Goal: Task Accomplishment & Management: Manage account settings

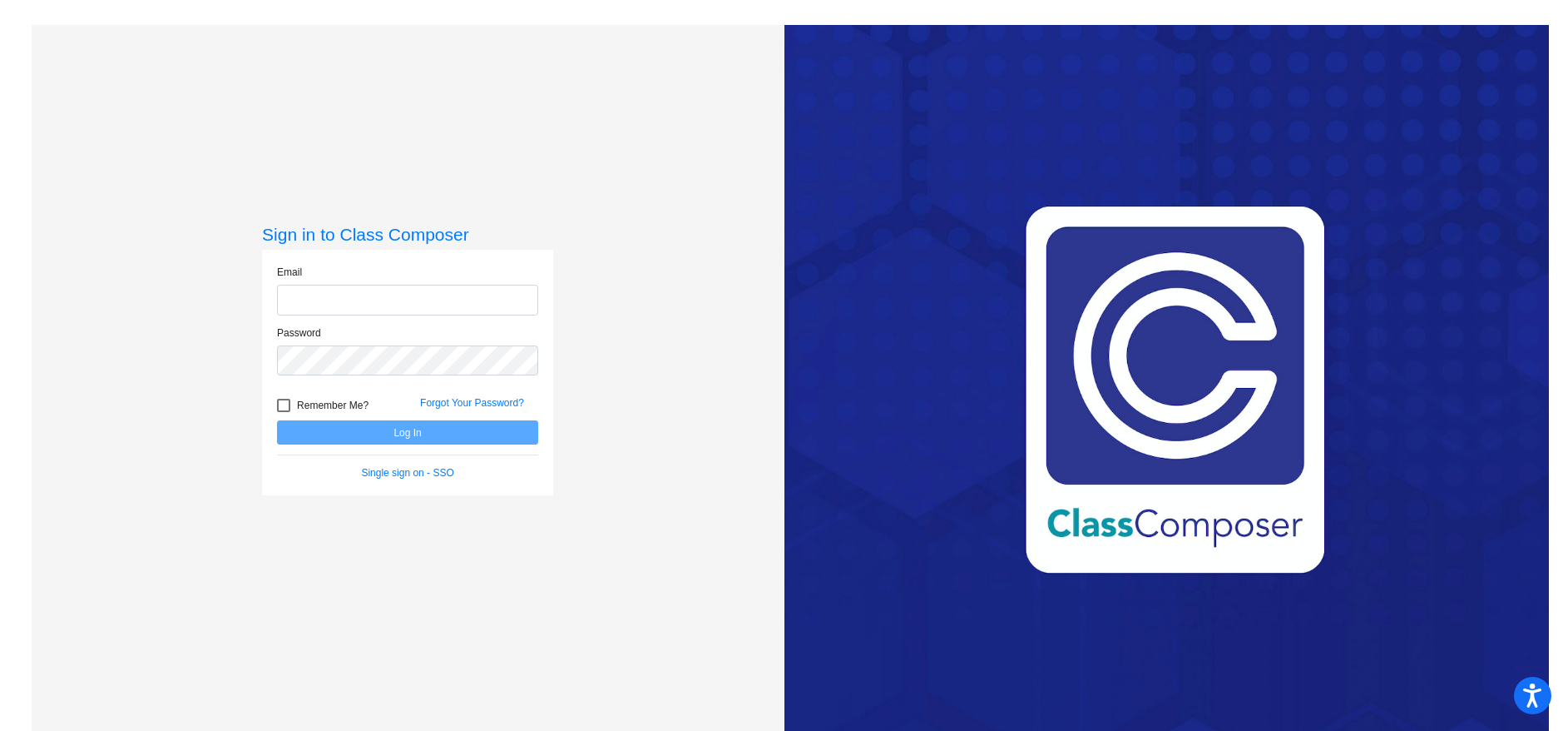
type input "[EMAIL_ADDRESS][PERSON_NAME][DOMAIN_NAME]"
click at [406, 433] on button "Log In" at bounding box center [407, 432] width 261 height 24
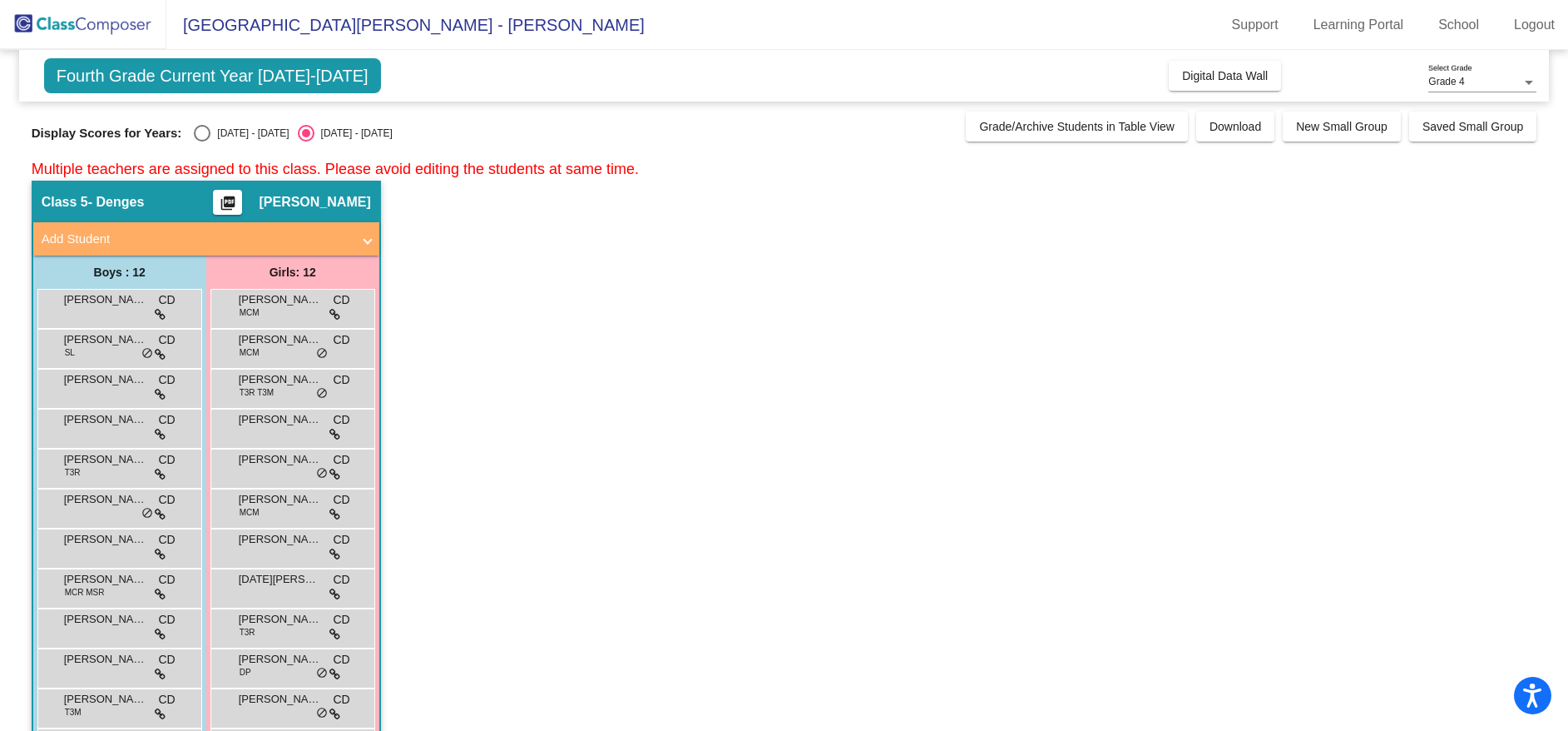
click at [203, 126] on div "Select an option" at bounding box center [202, 133] width 16 height 16
click at [202, 142] on input "[DATE] - [DATE]" at bounding box center [201, 142] width 1 height 1
radio input "true"
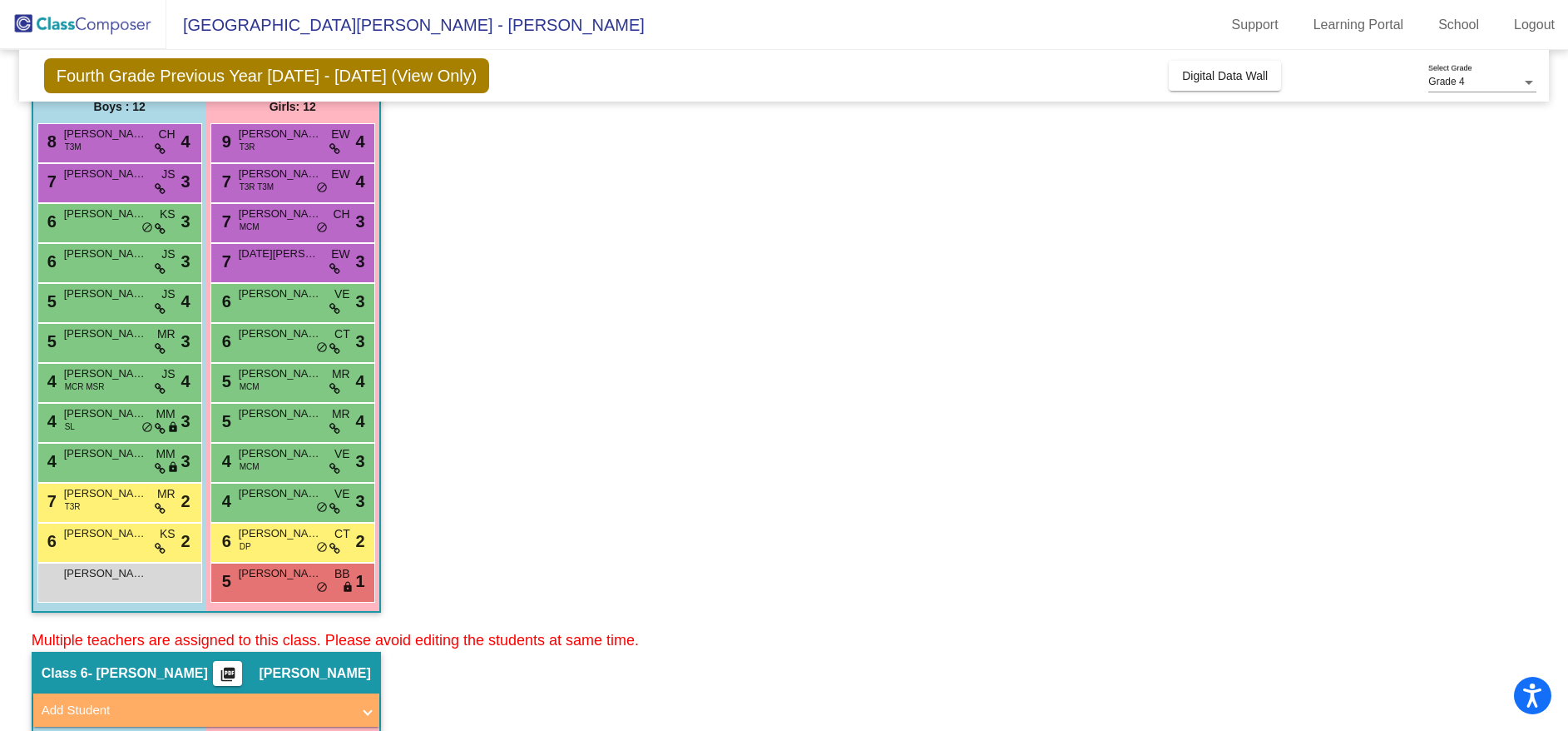
scroll to position [154, 0]
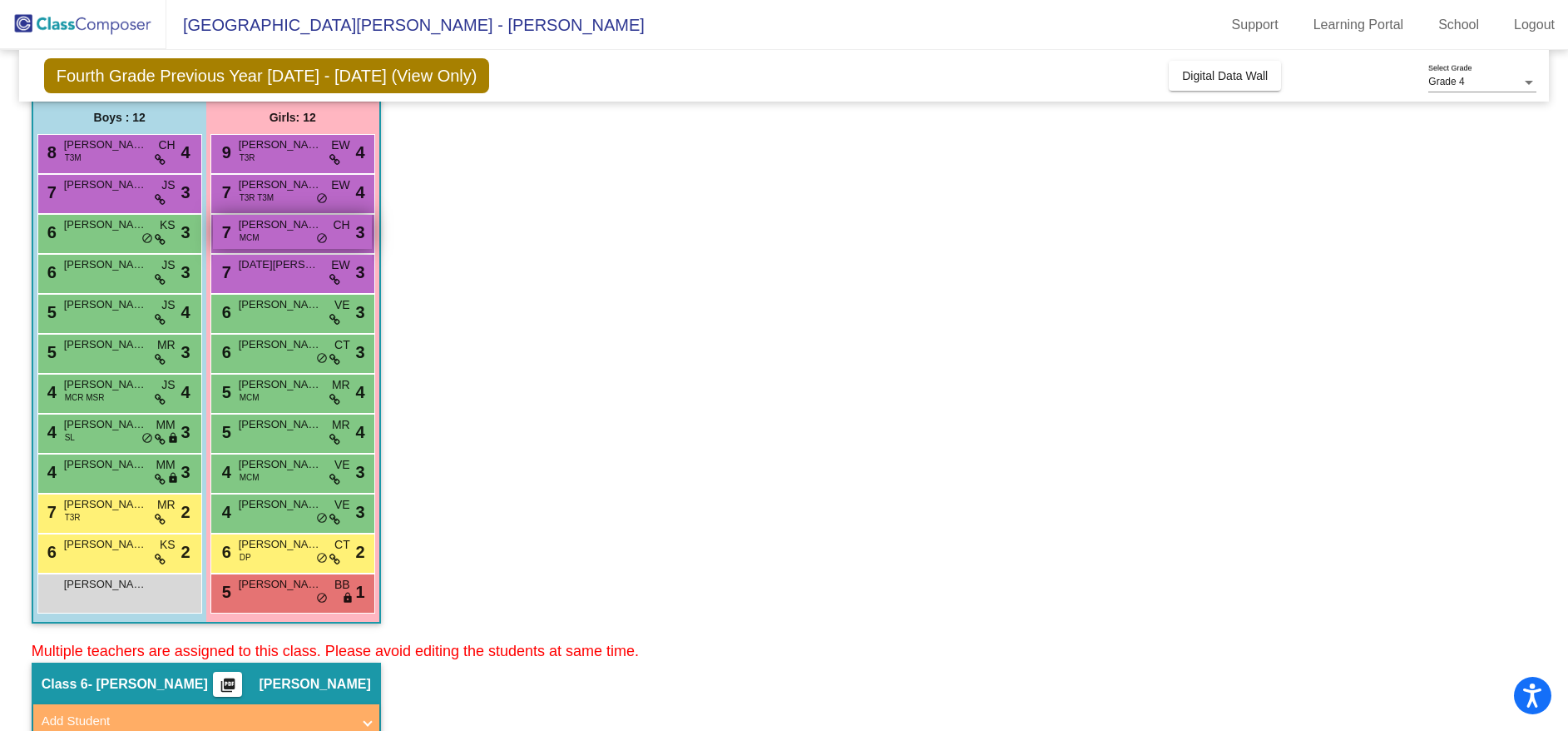
click at [283, 231] on span "[PERSON_NAME]" at bounding box center [279, 225] width 83 height 16
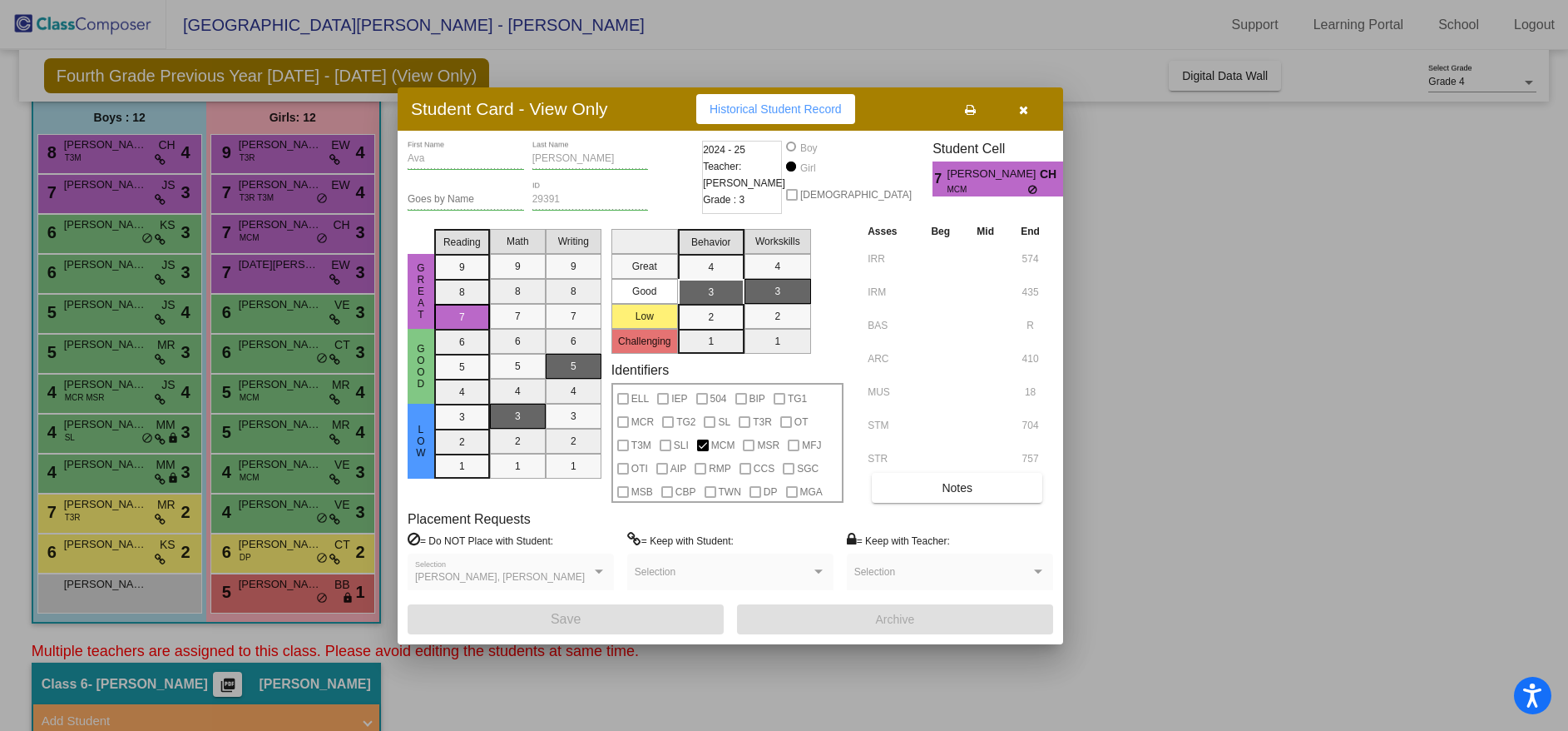
click at [1027, 107] on icon "button" at bounding box center [1024, 110] width 9 height 12
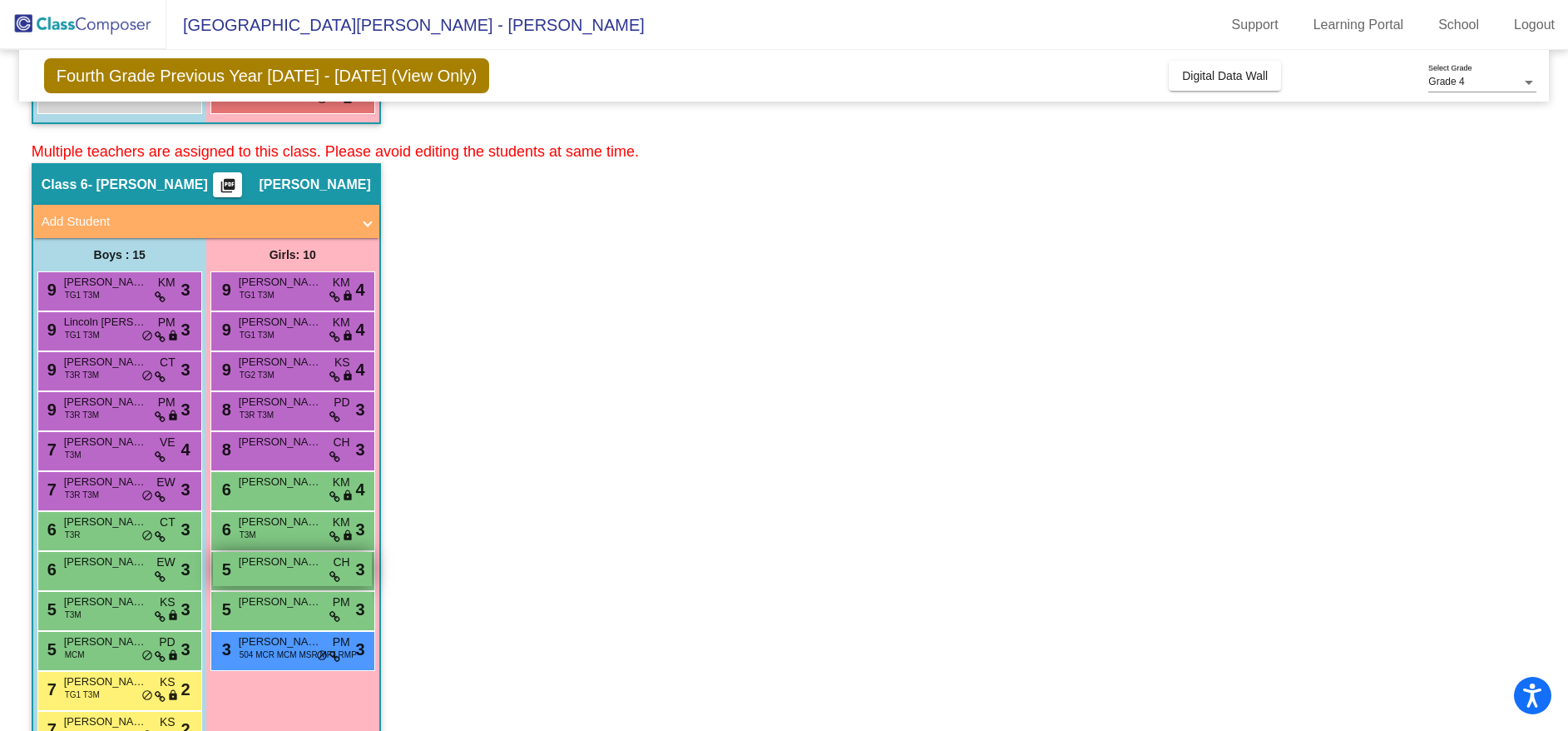
scroll to position [821, 0]
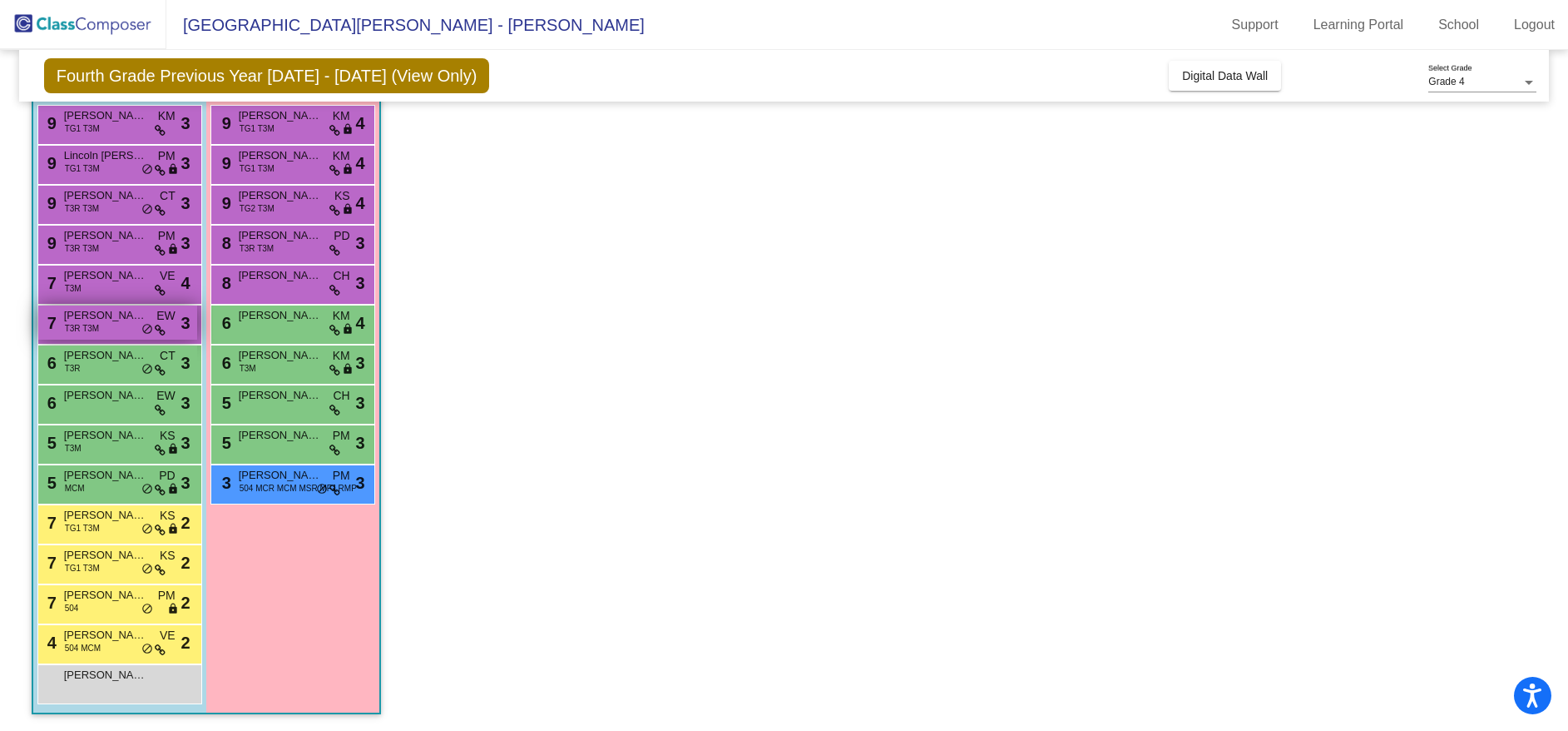
click at [112, 325] on div "7 [PERSON_NAME] Caution T3R T3M EW lock do_not_disturb_alt 3" at bounding box center [118, 322] width 159 height 34
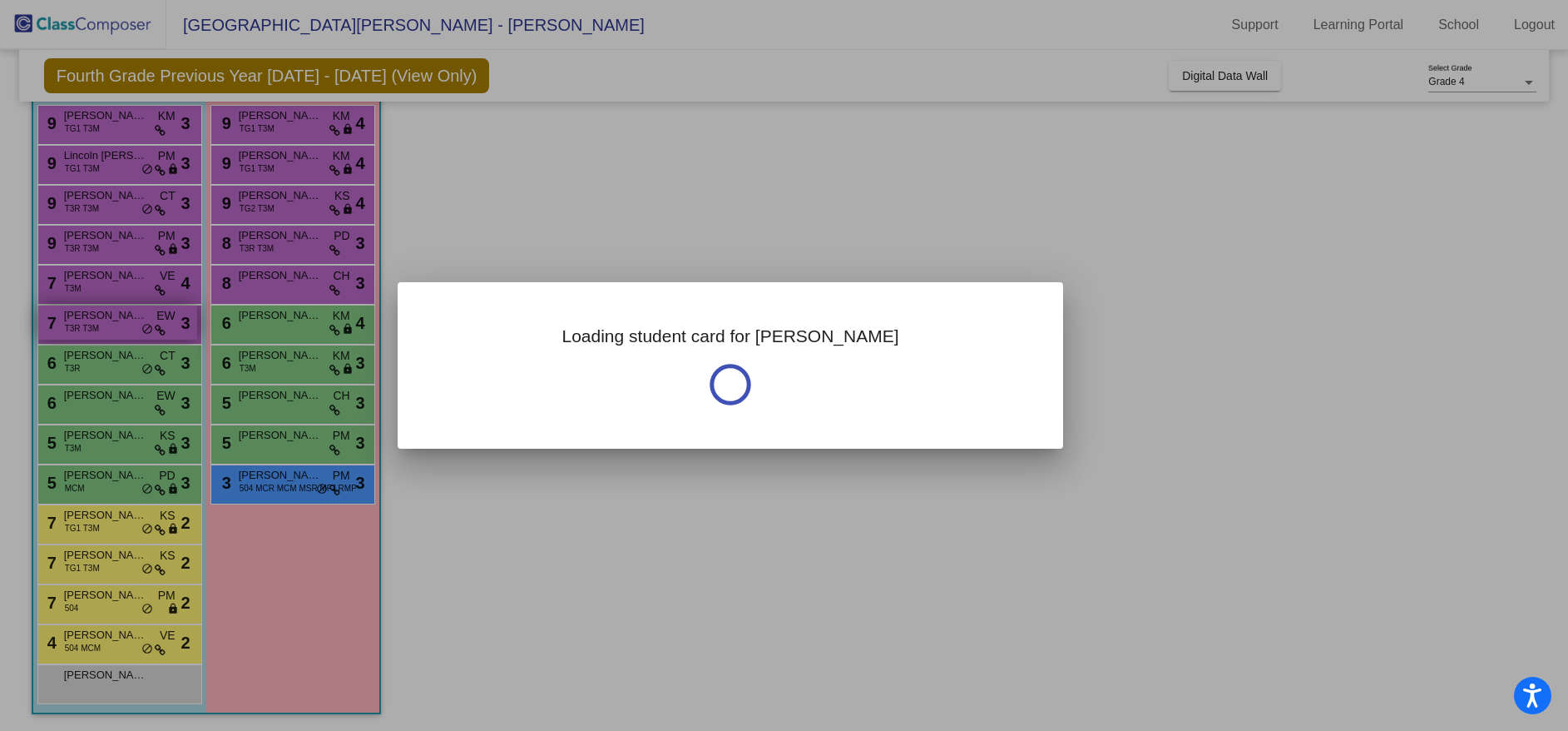
click at [112, 325] on div at bounding box center [784, 366] width 1568 height 731
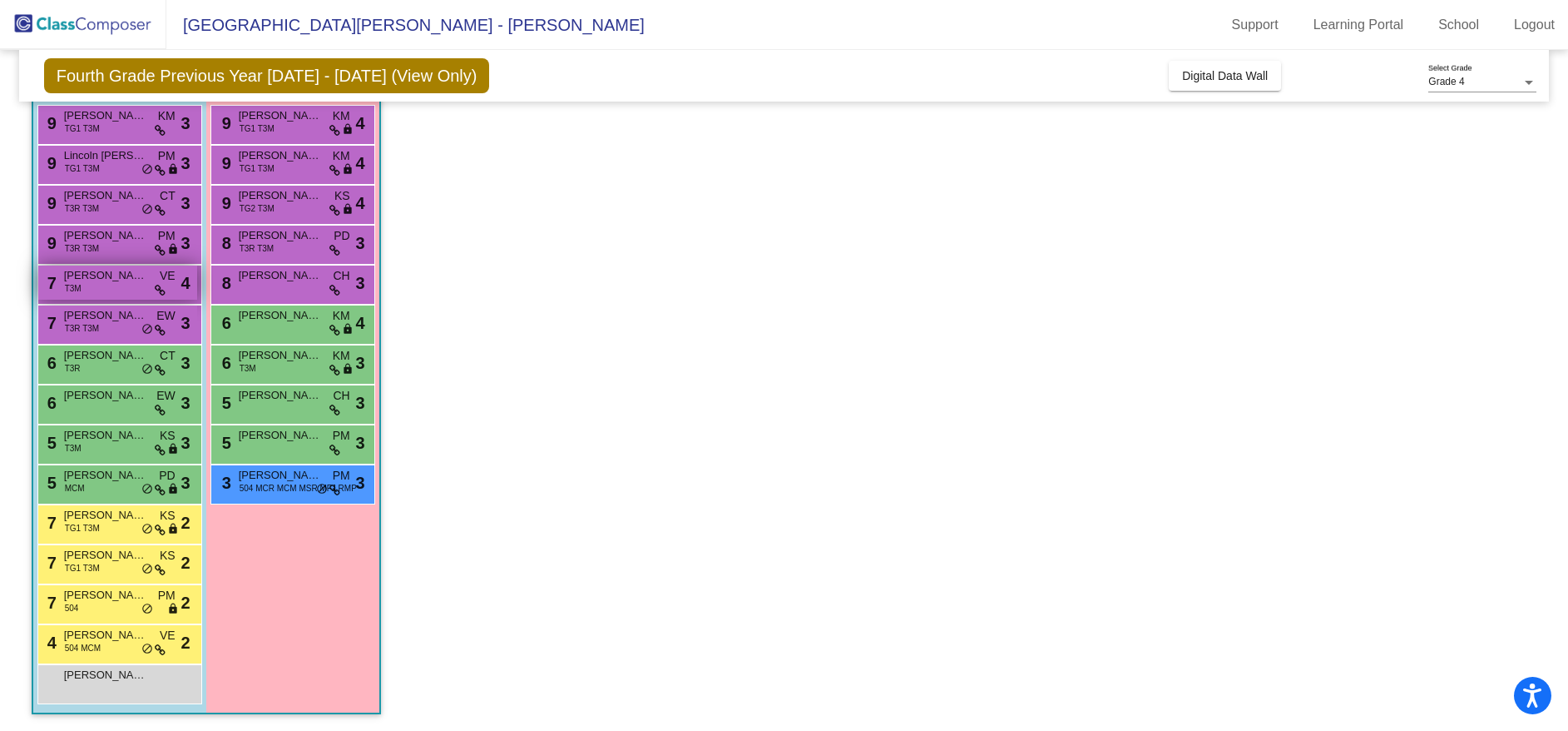
click at [106, 276] on span "[PERSON_NAME]" at bounding box center [105, 275] width 83 height 16
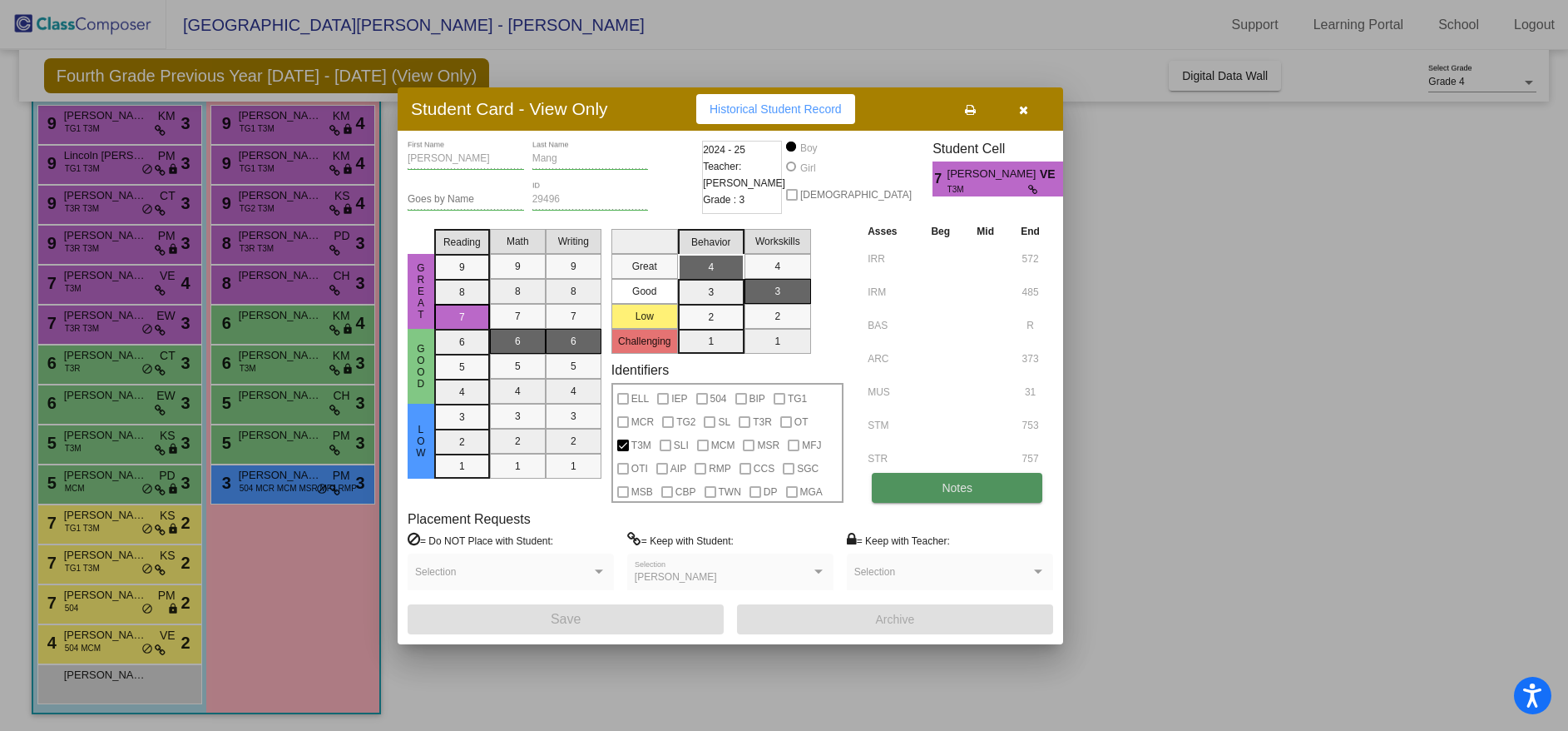
click at [943, 485] on span "Notes" at bounding box center [957, 487] width 31 height 14
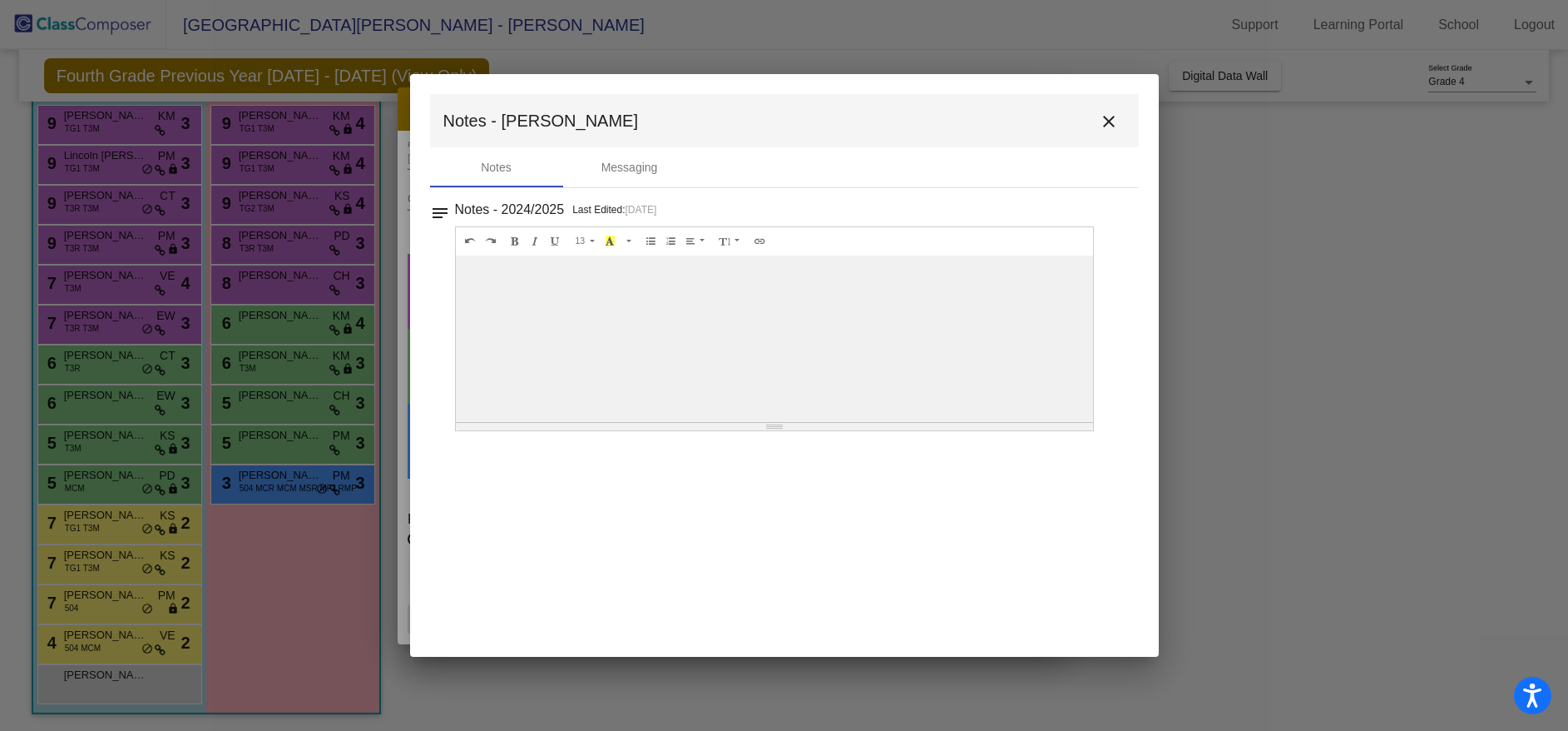
click at [1109, 117] on mat-icon "close" at bounding box center [1109, 122] width 20 height 20
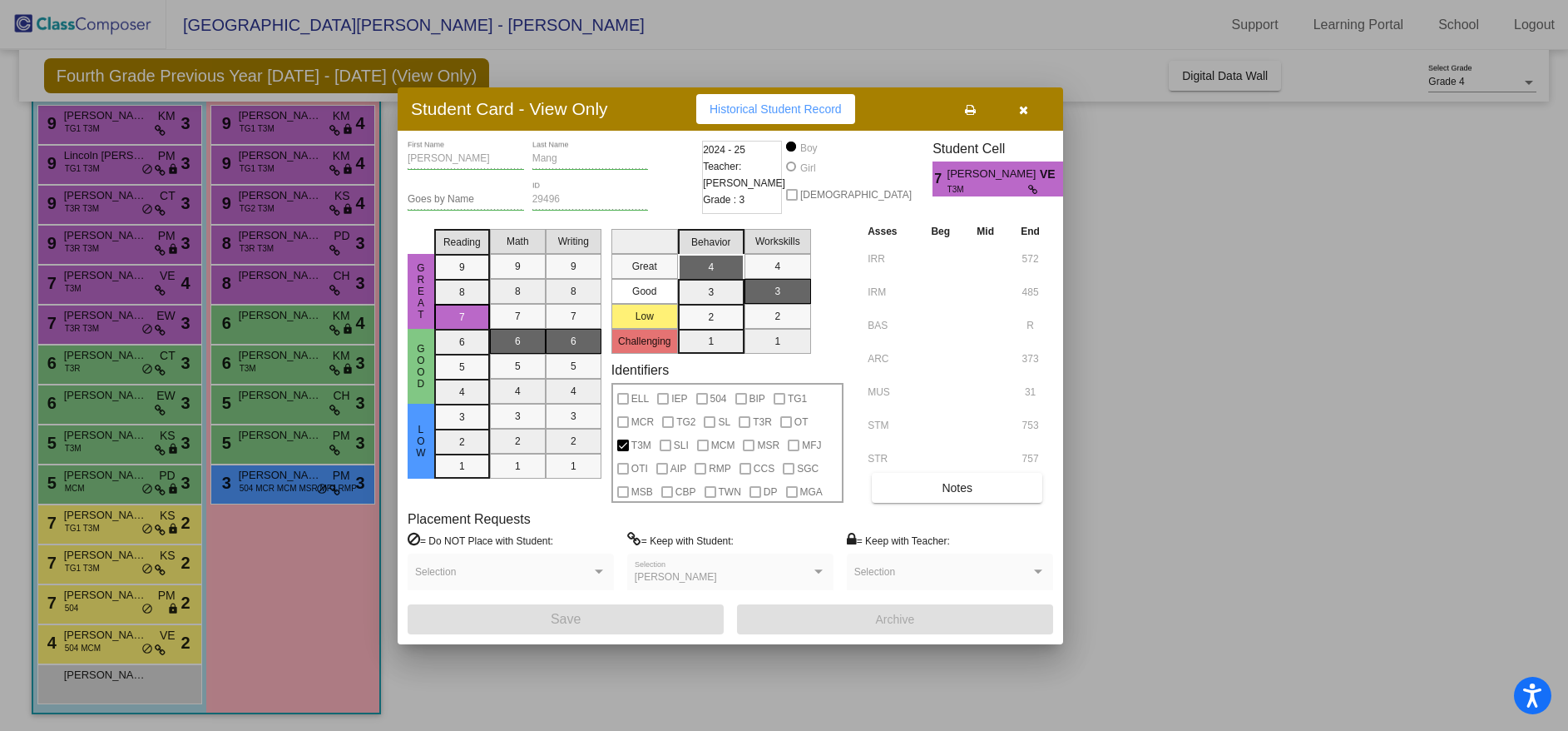
click at [1025, 109] on icon "button" at bounding box center [1024, 110] width 9 height 12
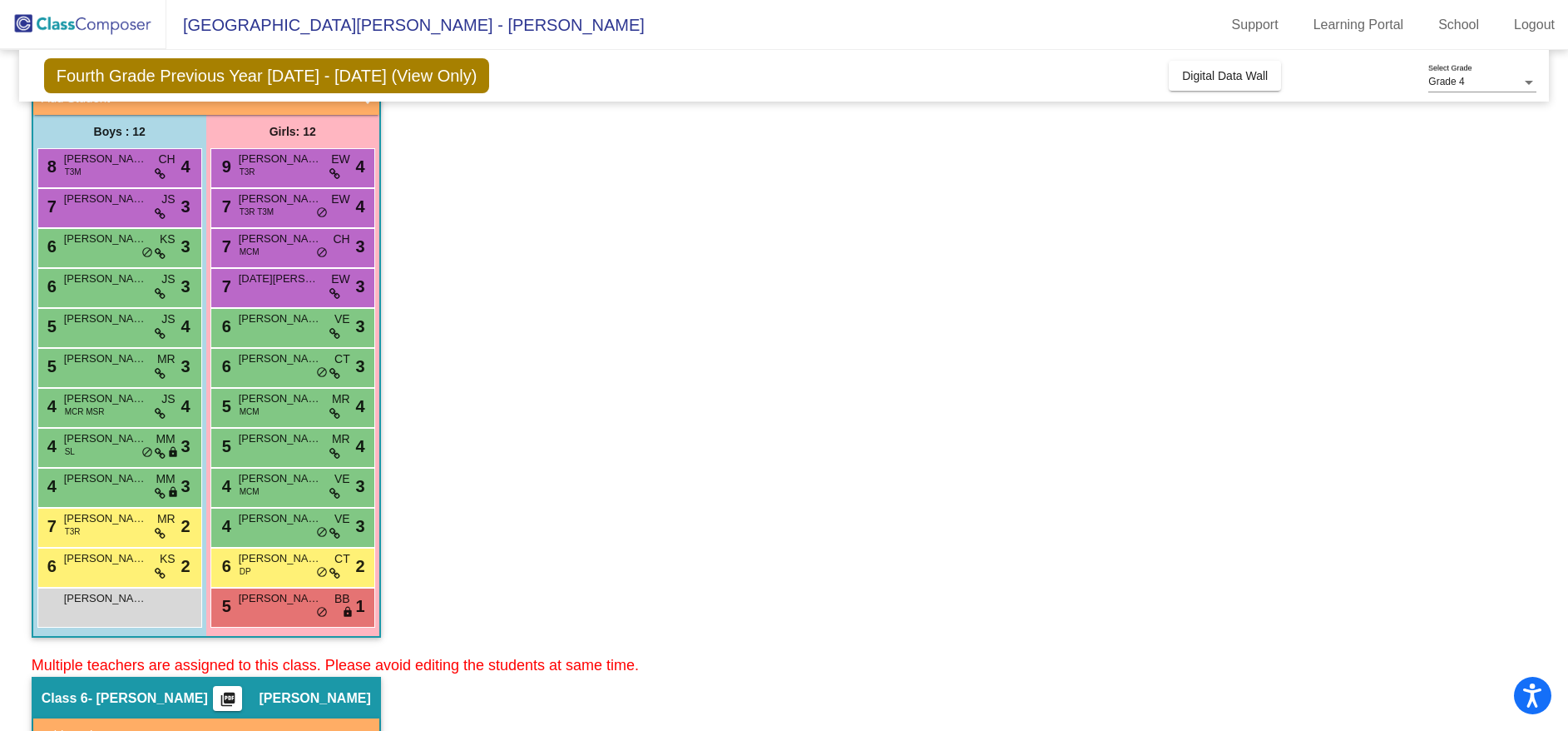
scroll to position [249, 0]
